Goal: Transaction & Acquisition: Purchase product/service

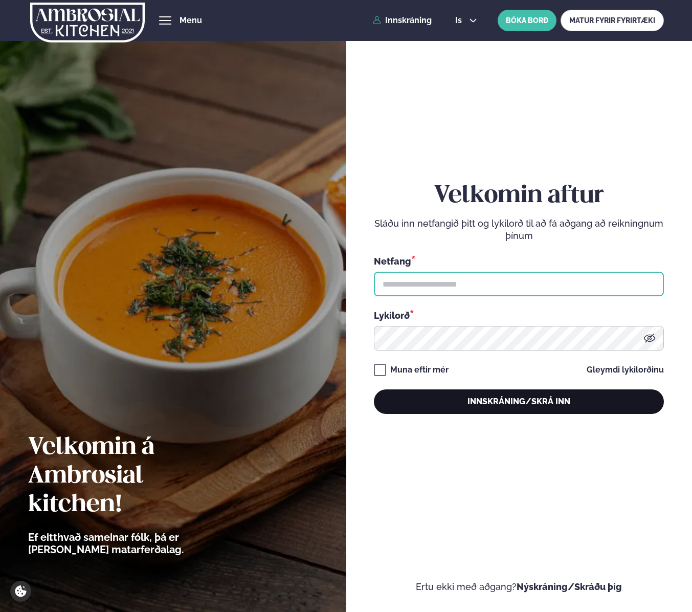
type input "**********"
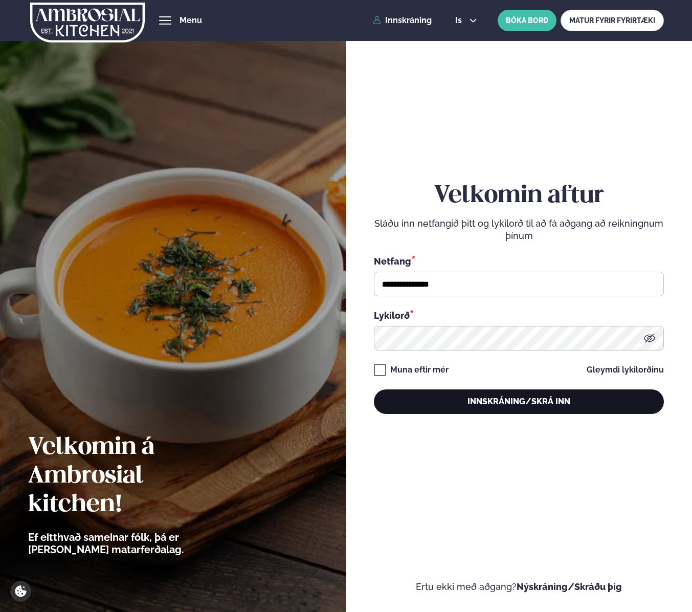
click at [466, 407] on button "Innskráning/Skrá inn" at bounding box center [519, 401] width 290 height 25
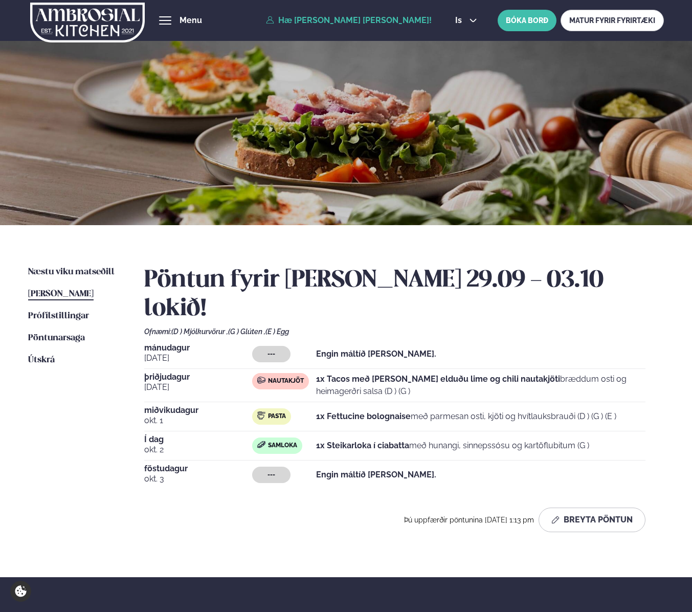
drag, startPoint x: 319, startPoint y: 418, endPoint x: 454, endPoint y: 419, distance: 135.1
click at [432, 440] on p "1x Steikarloka í ciabatta með hunangi, sinnepssósu og kartöflubitum (G )" at bounding box center [452, 446] width 273 height 12
drag, startPoint x: 453, startPoint y: 419, endPoint x: 301, endPoint y: 417, distance: 152.0
click at [301, 438] on div "Samloka 1x Steikarloka í ciabatta með hunangi, sinnepssósu og kartöflubitum (G )" at bounding box center [449, 446] width 394 height 16
drag, startPoint x: 312, startPoint y: 417, endPoint x: 307, endPoint y: 416, distance: 5.1
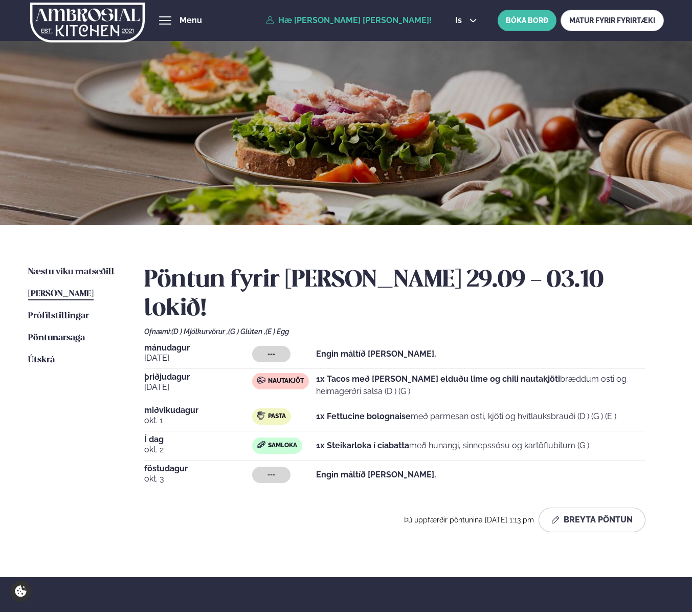
click at [312, 438] on div "Samloka" at bounding box center [284, 446] width 64 height 16
click at [371, 441] on strong "1x Steikarloka í ciabatta" at bounding box center [362, 446] width 93 height 10
drag, startPoint x: 503, startPoint y: 416, endPoint x: 458, endPoint y: 416, distance: 45.6
click at [458, 440] on p "1x Steikarloka í ciabatta með hunangi, sinnepssósu og kartöflubitum (G )" at bounding box center [452, 446] width 273 height 12
click at [457, 440] on p "1x Steikarloka í ciabatta með hunangi, sinnepssósu og kartöflubitum (G )" at bounding box center [452, 446] width 273 height 12
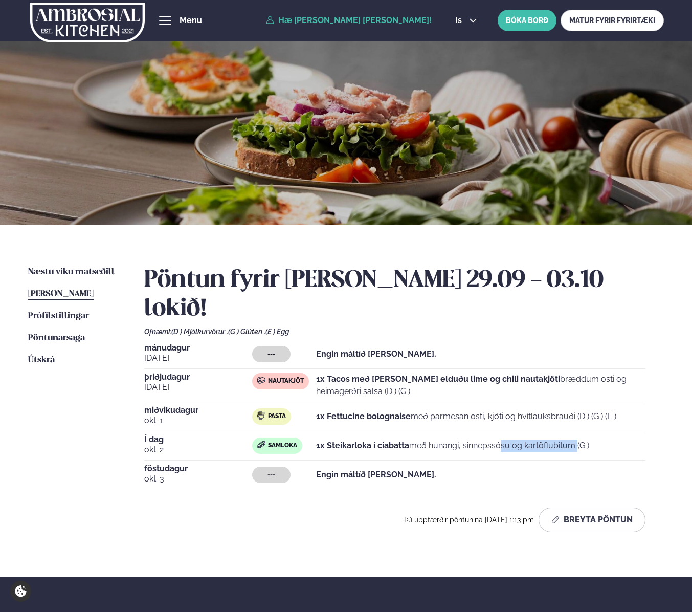
drag, startPoint x: 456, startPoint y: 416, endPoint x: 544, endPoint y: 415, distance: 87.5
click at [536, 440] on p "1x Steikarloka í ciabatta með hunangi, sinnepssósu og kartöflubitum (G )" at bounding box center [452, 446] width 273 height 12
click at [544, 440] on p "1x Steikarloka í ciabatta með hunangi, sinnepssósu og kartöflubitum (G )" at bounding box center [452, 446] width 273 height 12
drag, startPoint x: 610, startPoint y: 414, endPoint x: 131, endPoint y: 413, distance: 479.0
click at [131, 413] on div "Næstu [PERSON_NAME] matseðill Næsta vika [PERSON_NAME] matseðill [PERSON_NAME] …" at bounding box center [346, 401] width 692 height 352
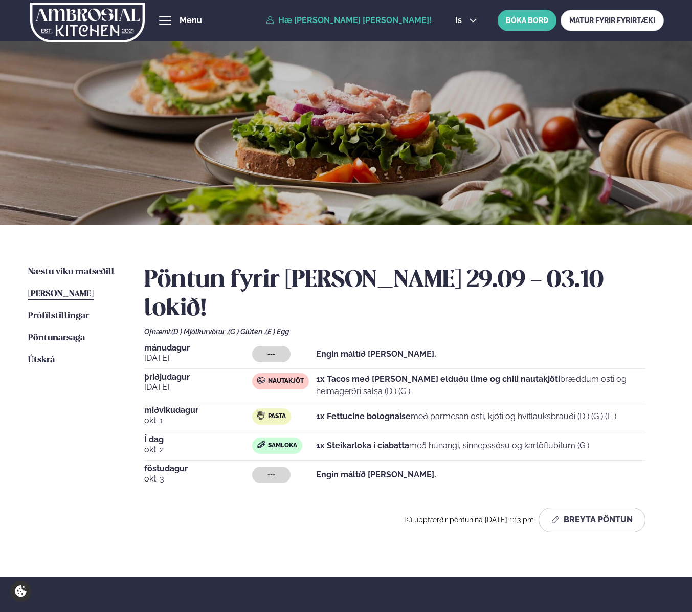
click at [129, 413] on div "Næstu [PERSON_NAME] matseðill Næsta vika [PERSON_NAME] matseðill [PERSON_NAME] …" at bounding box center [346, 401] width 692 height 352
drag, startPoint x: 139, startPoint y: 411, endPoint x: 606, endPoint y: 419, distance: 467.3
click at [606, 419] on div "Næstu [PERSON_NAME] matseðill Næsta vika [PERSON_NAME] matseðill [PERSON_NAME] …" at bounding box center [346, 401] width 692 height 352
click at [616, 438] on div "Samloka 1x Steikarloka í ciabatta með hunangi, sinnepssósu og kartöflubitum (G )" at bounding box center [449, 446] width 394 height 16
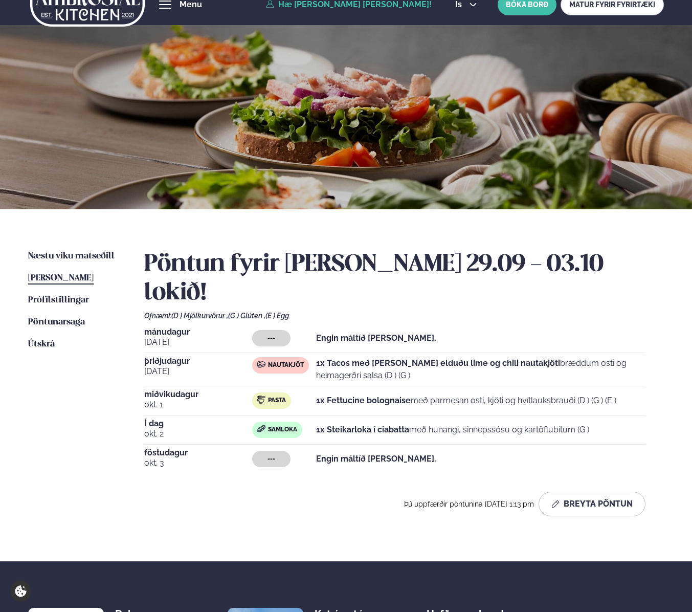
scroll to position [21, 0]
